Goal: Entertainment & Leisure: Consume media (video, audio)

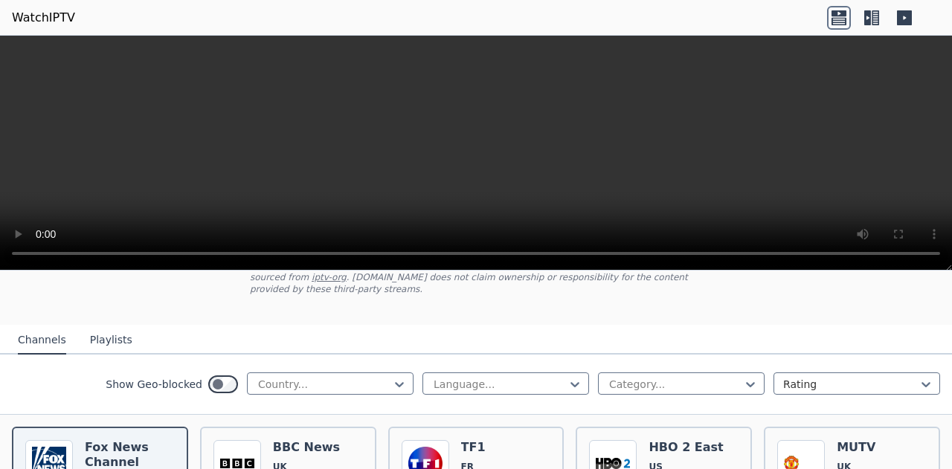
scroll to position [111, 0]
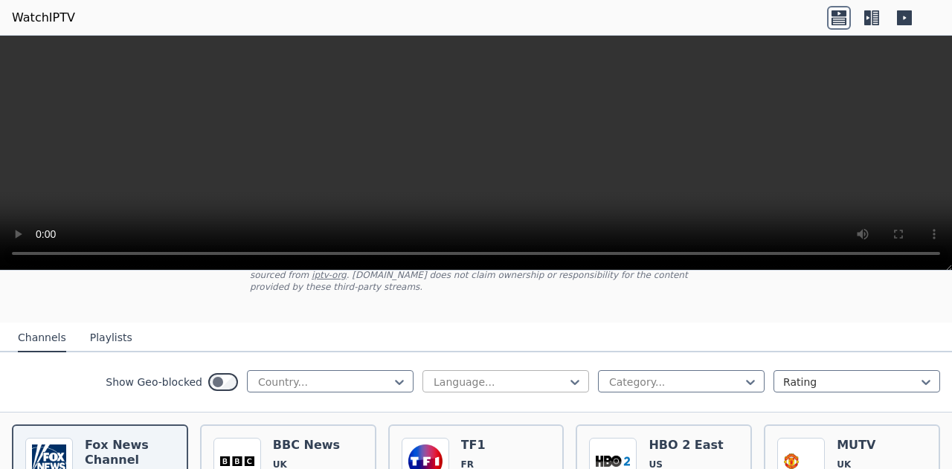
click at [459, 375] on div at bounding box center [499, 382] width 135 height 15
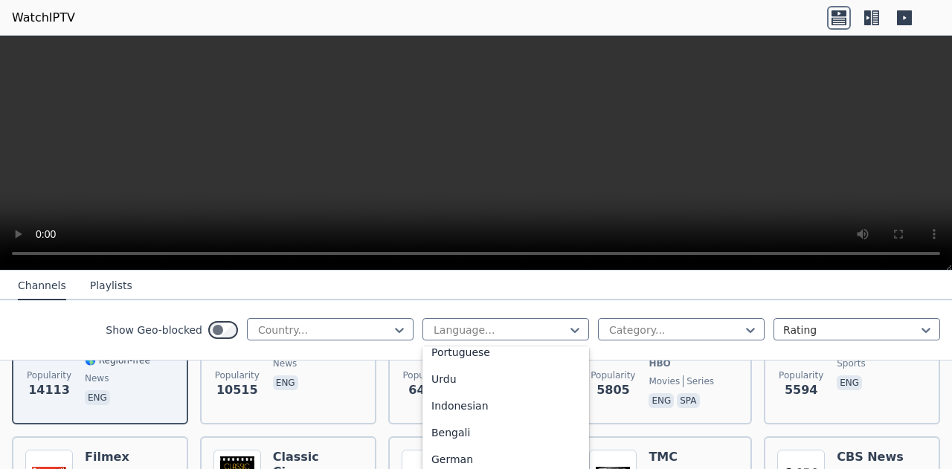
scroll to position [0, 0]
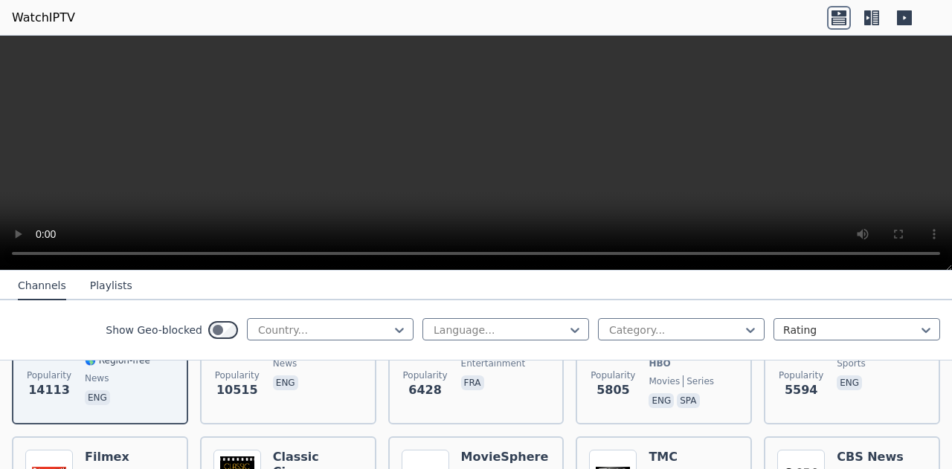
click at [477, 298] on nav "Channels Playlists" at bounding box center [476, 286] width 952 height 30
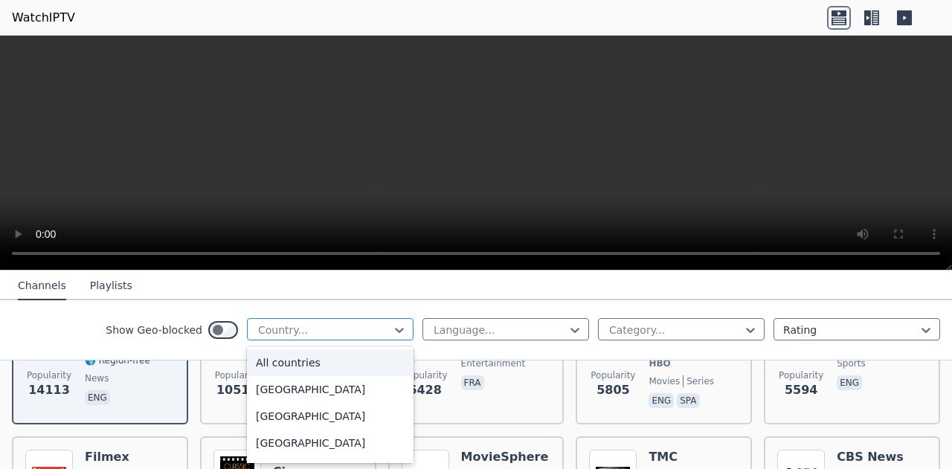
click at [351, 323] on div at bounding box center [323, 330] width 135 height 15
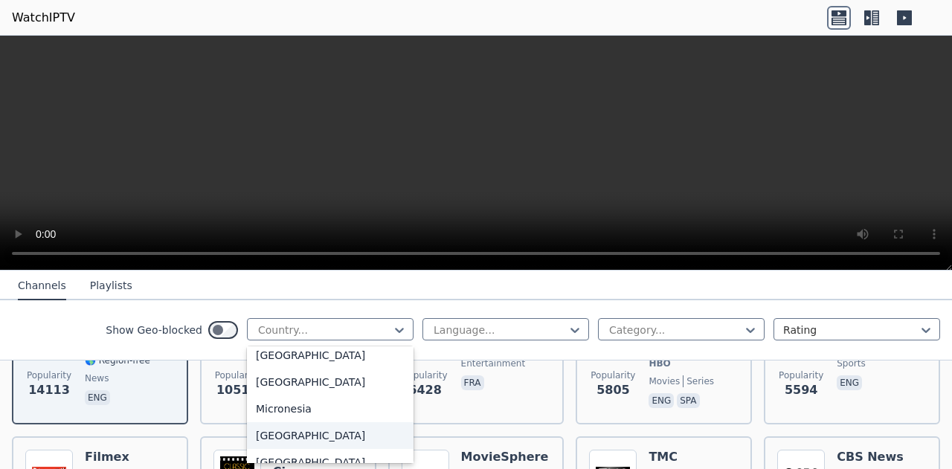
scroll to position [3220, 0]
click at [265, 395] on div "[GEOGRAPHIC_DATA]" at bounding box center [330, 381] width 167 height 27
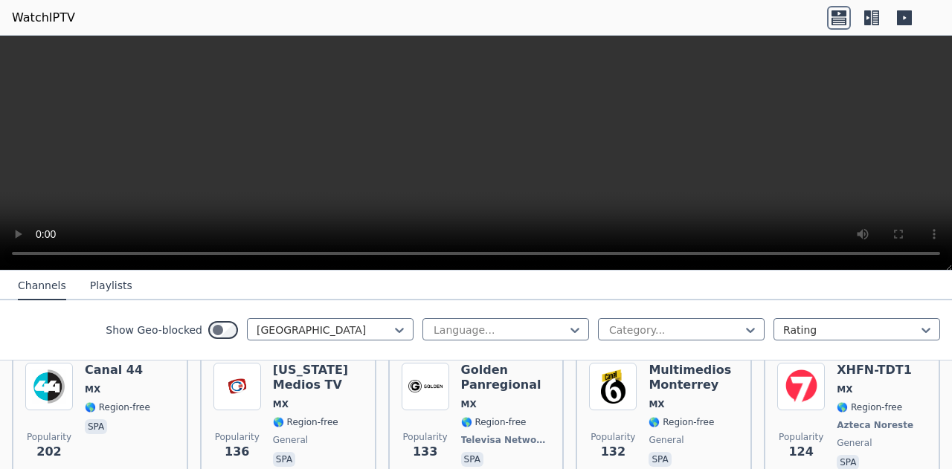
scroll to position [336, 0]
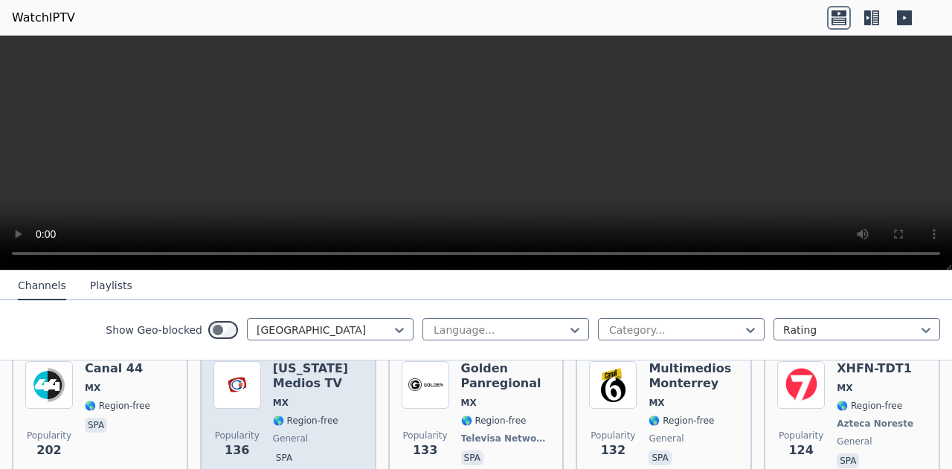
click at [315, 415] on span "🌎 Region-free" at bounding box center [305, 421] width 65 height 12
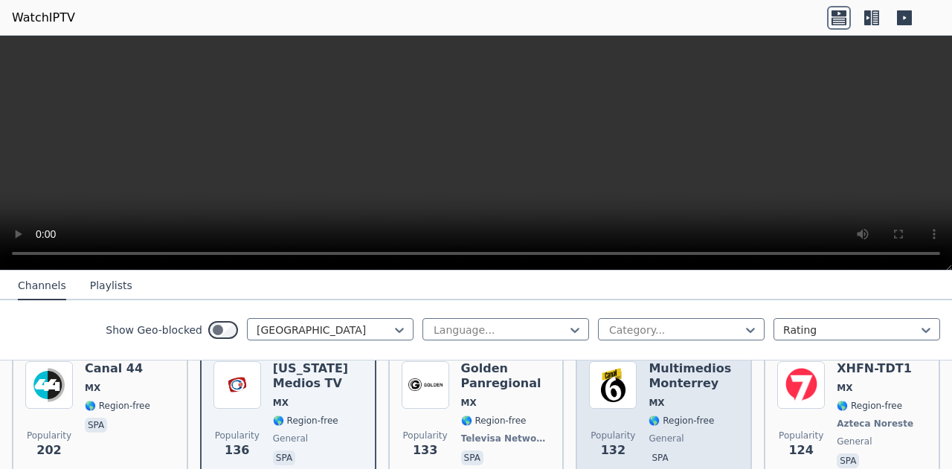
click at [714, 396] on div "Multimedios Monterrey MX 🌎 Region-free general spa" at bounding box center [693, 416] width 90 height 110
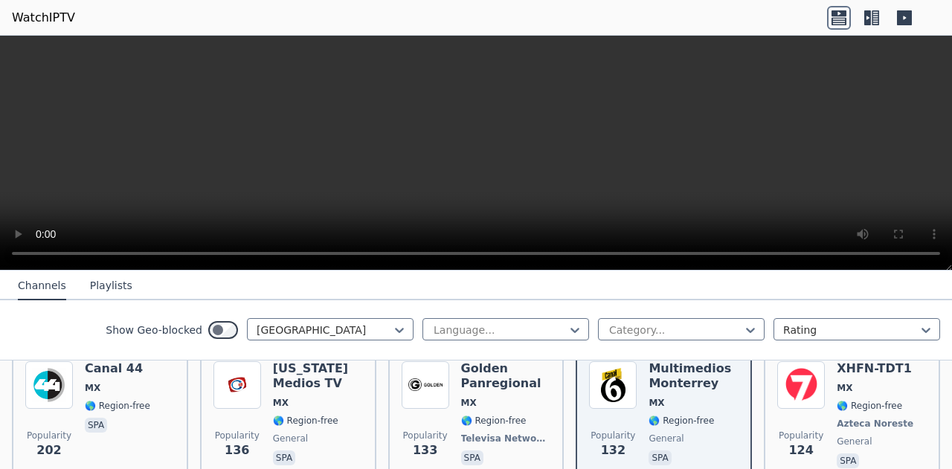
click at [92, 283] on button "Playlists" at bounding box center [111, 286] width 42 height 28
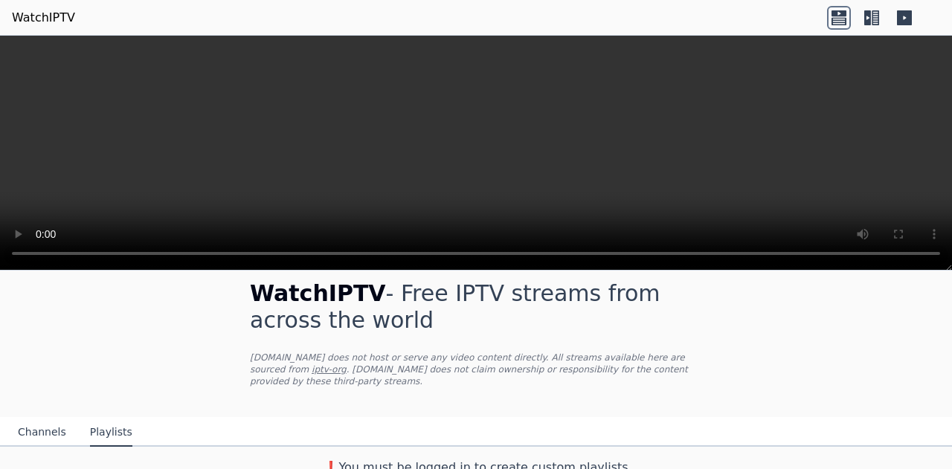
click at [876, 19] on icon at bounding box center [874, 17] width 7 height 15
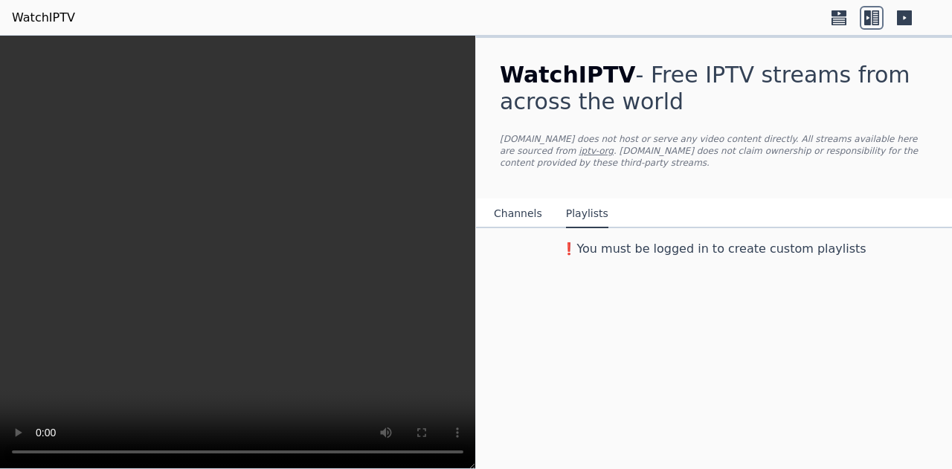
scroll to position [0, 0]
click at [520, 200] on button "Channels" at bounding box center [518, 214] width 48 height 28
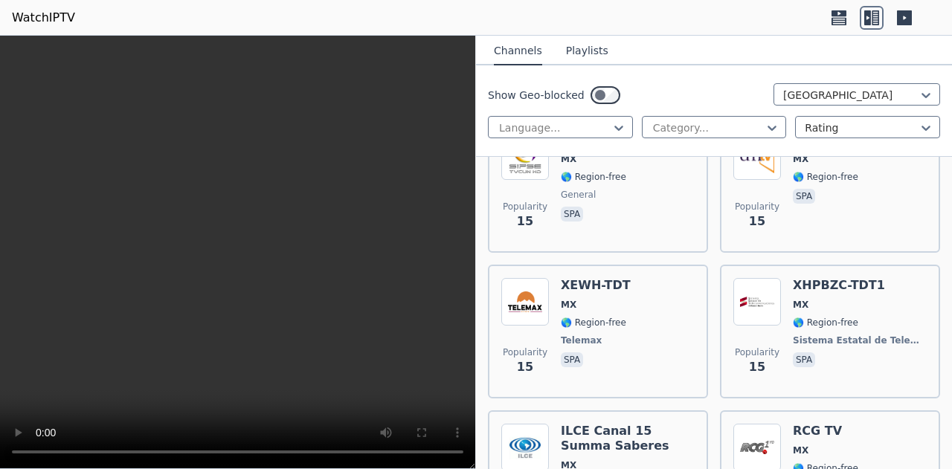
scroll to position [5461, 0]
